Goal: Entertainment & Leisure: Consume media (video, audio)

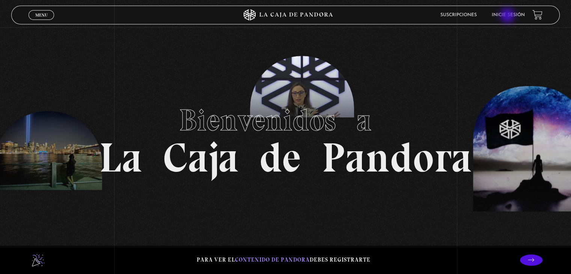
click at [508, 16] on link "Inicie sesión" at bounding box center [507, 15] width 33 height 5
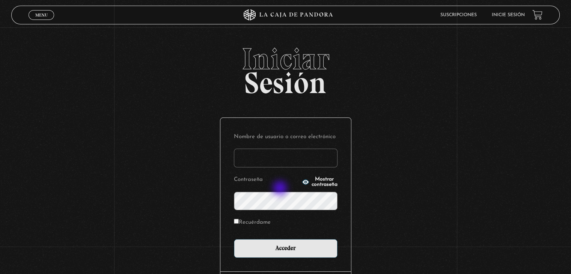
click at [281, 167] on input "Nombre de usuario o correo electrónico" at bounding box center [286, 158] width 104 height 19
type input "ariannamurillomendez@gmail.com"
click at [290, 252] on form "Nombre de usuario o correo electrónico ariannamurillomendez@gmail.com Contraseñ…" at bounding box center [286, 194] width 104 height 126
click at [302, 184] on icon "button" at bounding box center [305, 181] width 7 height 5
click at [270, 228] on label "Recuérdame" at bounding box center [252, 223] width 37 height 12
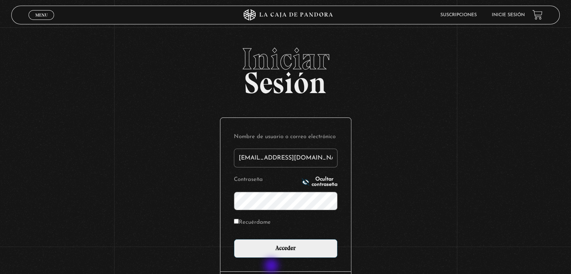
click at [239, 224] on input "Recuérdame" at bounding box center [236, 221] width 5 height 5
checkbox input "true"
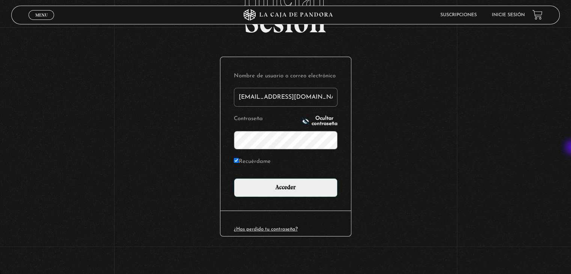
scroll to position [89, 0]
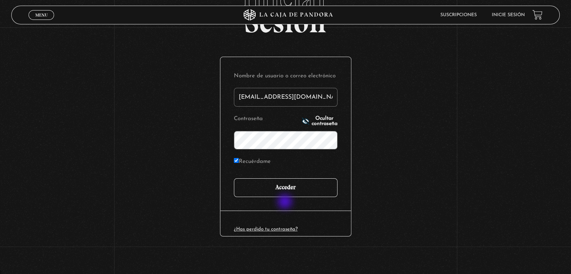
click at [286, 197] on input "Acceder" at bounding box center [286, 187] width 104 height 19
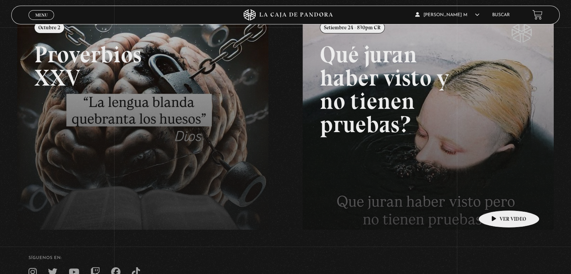
scroll to position [113, 0]
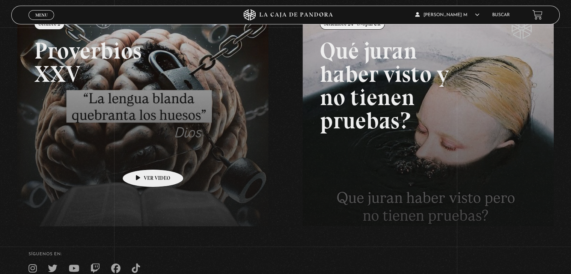
click at [141, 158] on link at bounding box center [302, 144] width 571 height 274
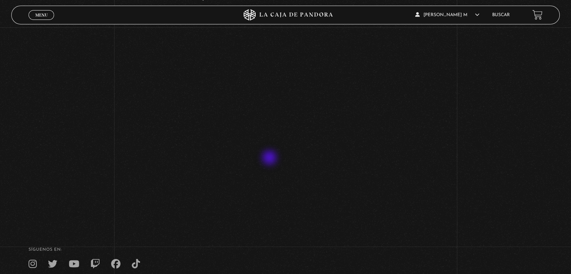
scroll to position [113, 0]
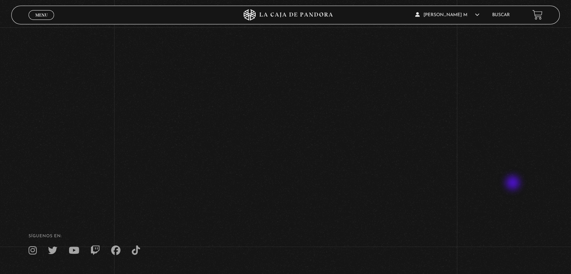
click at [513, 183] on div "Volver [DATE] Proverbios XXV" at bounding box center [285, 61] width 571 height 293
click at [476, 156] on div "Volver [DATE] Proverbios XXV" at bounding box center [285, 61] width 571 height 293
click at [491, 208] on div "Volver [DATE] Proverbios XXV" at bounding box center [285, 61] width 571 height 293
click at [86, 155] on div "Volver [DATE] Proverbios XXV" at bounding box center [285, 61] width 571 height 293
click at [524, 172] on div "Volver Octubre 2 Proverbios XXV" at bounding box center [285, 61] width 571 height 293
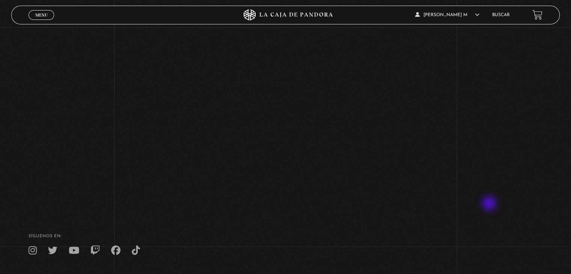
click at [140, 129] on div "Volver Octubre 2 Proverbios XXV" at bounding box center [285, 61] width 571 height 293
click at [153, 48] on div "Volver Octubre 2 Proverbios XXV" at bounding box center [285, 61] width 571 height 293
click at [500, 137] on div "Volver Octubre 2 Proverbios XXV" at bounding box center [285, 61] width 571 height 293
click at [552, 156] on div "Volver Octubre 2 Proverbios XXV" at bounding box center [285, 61] width 571 height 293
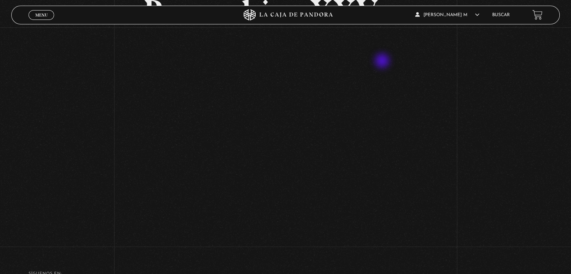
click at [383, 29] on h2 "Proverbios XXV" at bounding box center [285, 12] width 285 height 35
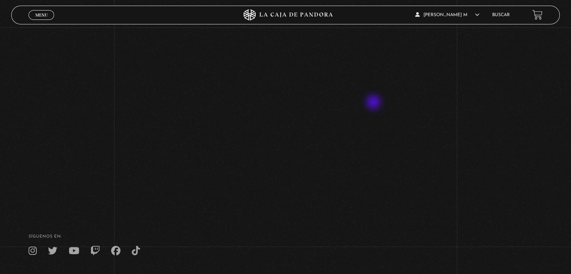
scroll to position [113, 0]
